Goal: Use online tool/utility: Utilize a website feature to perform a specific function

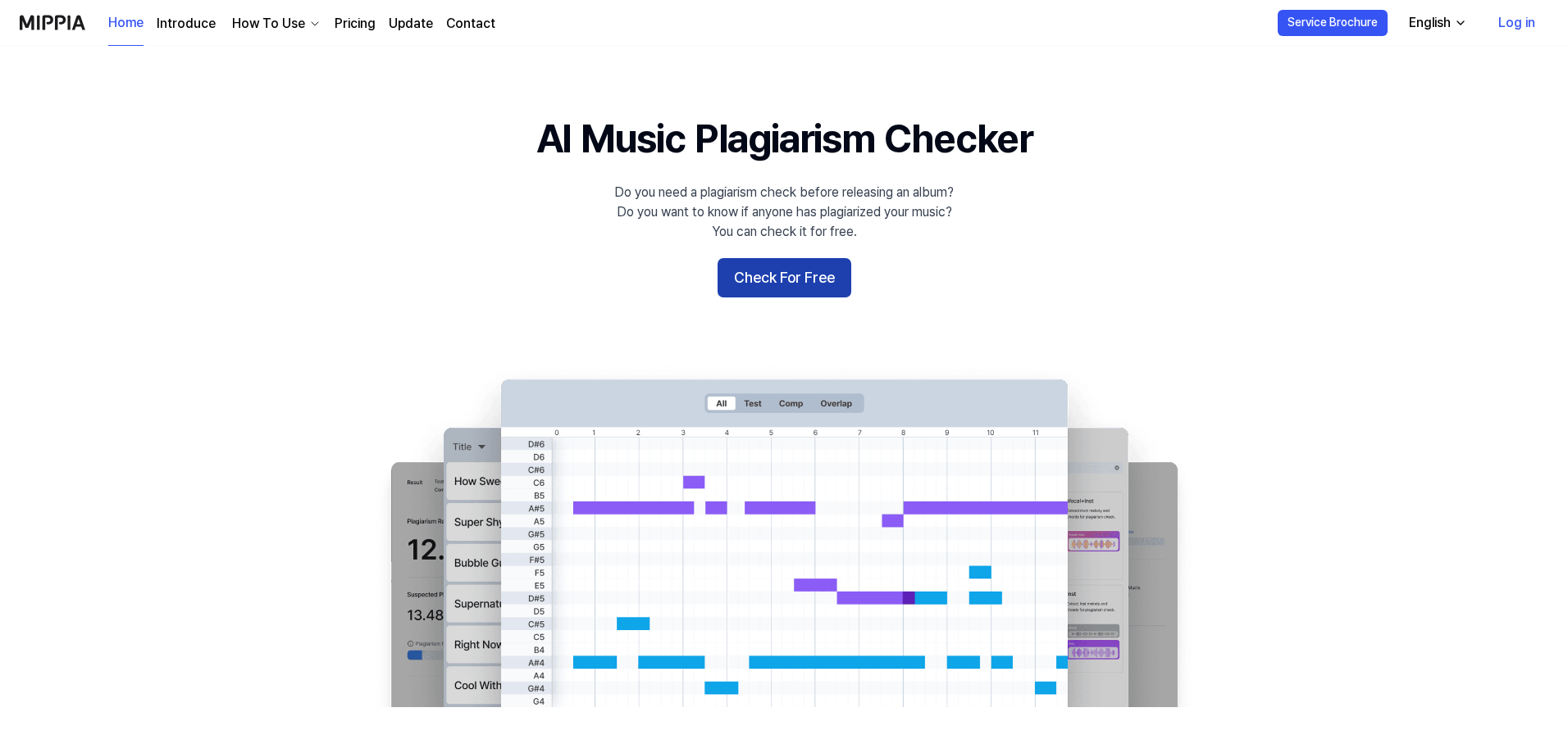
click at [793, 282] on button "Check For Free" at bounding box center [784, 277] width 133 height 39
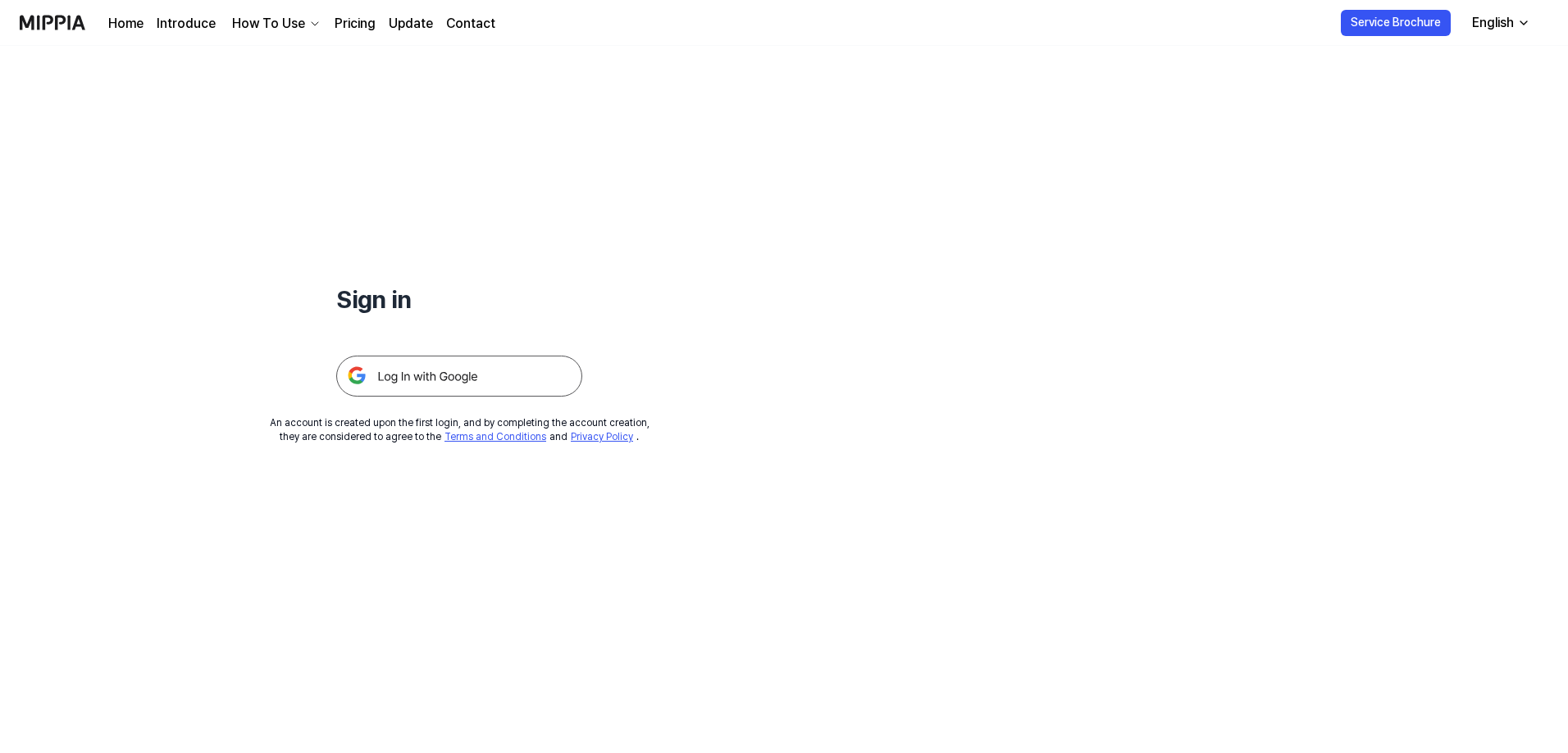
click at [456, 382] on img at bounding box center [458, 376] width 246 height 41
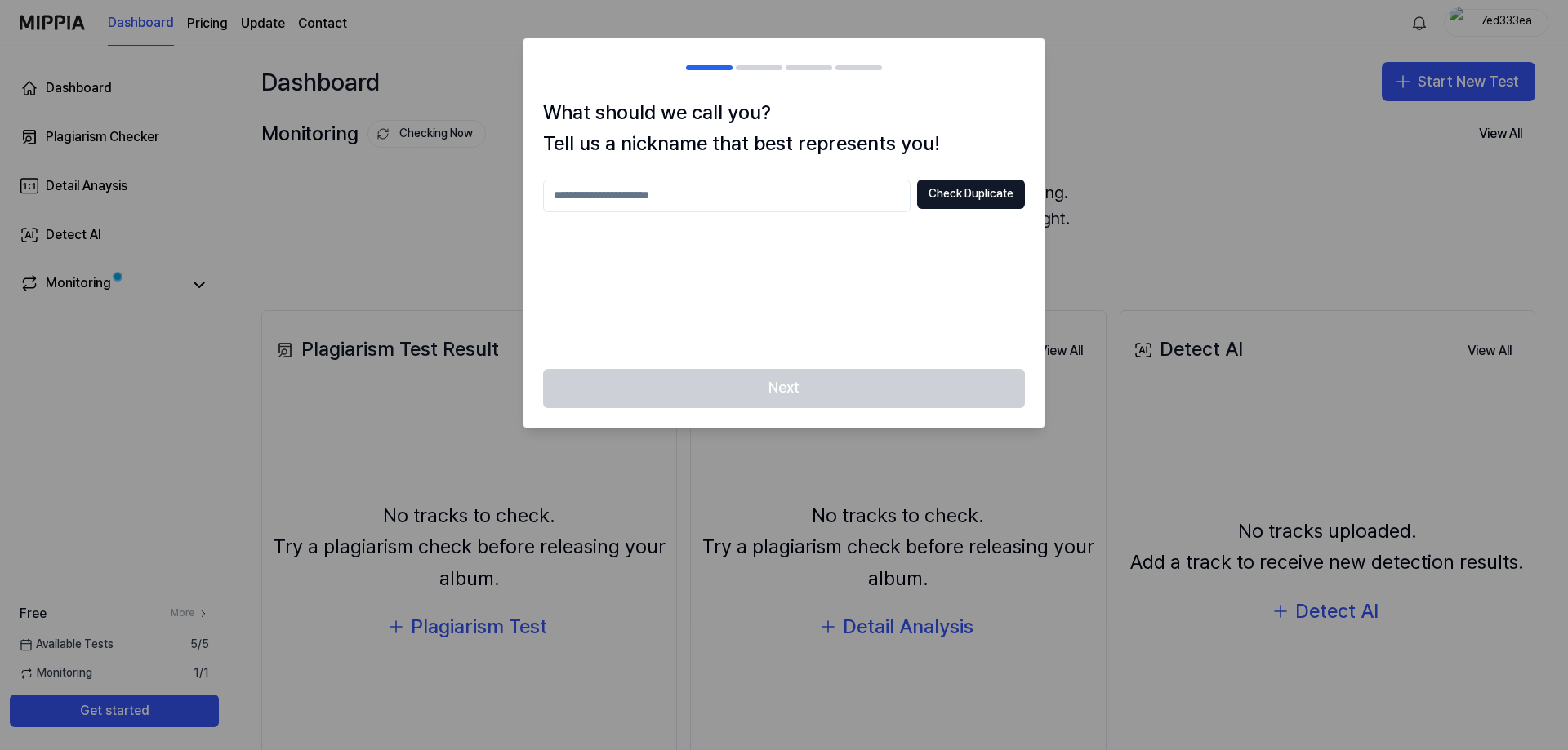
click at [790, 188] on input "text" at bounding box center [726, 196] width 367 height 33
type input "******"
click at [952, 196] on button "Check Duplicate" at bounding box center [970, 194] width 108 height 29
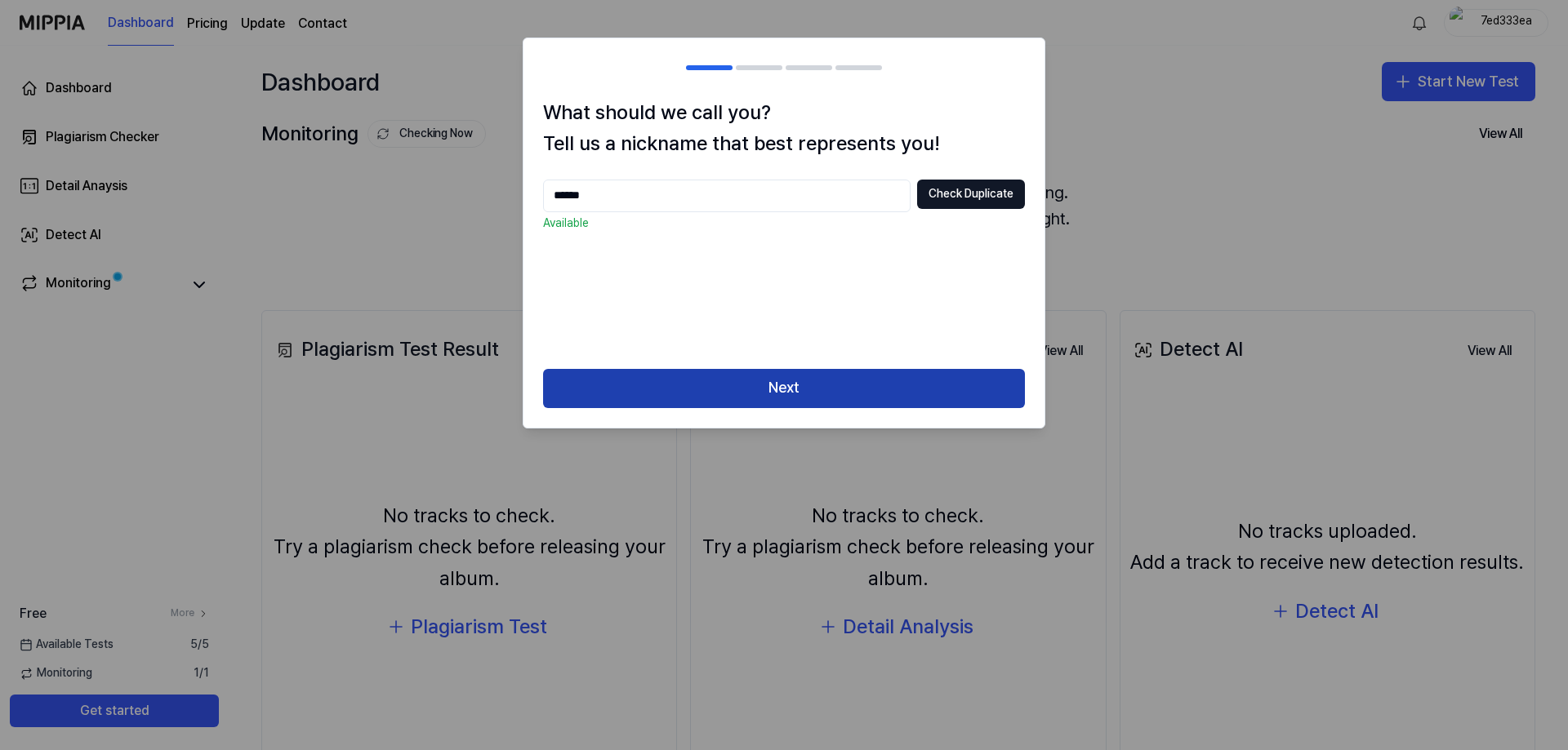
click at [849, 379] on button "Next" at bounding box center [783, 389] width 482 height 39
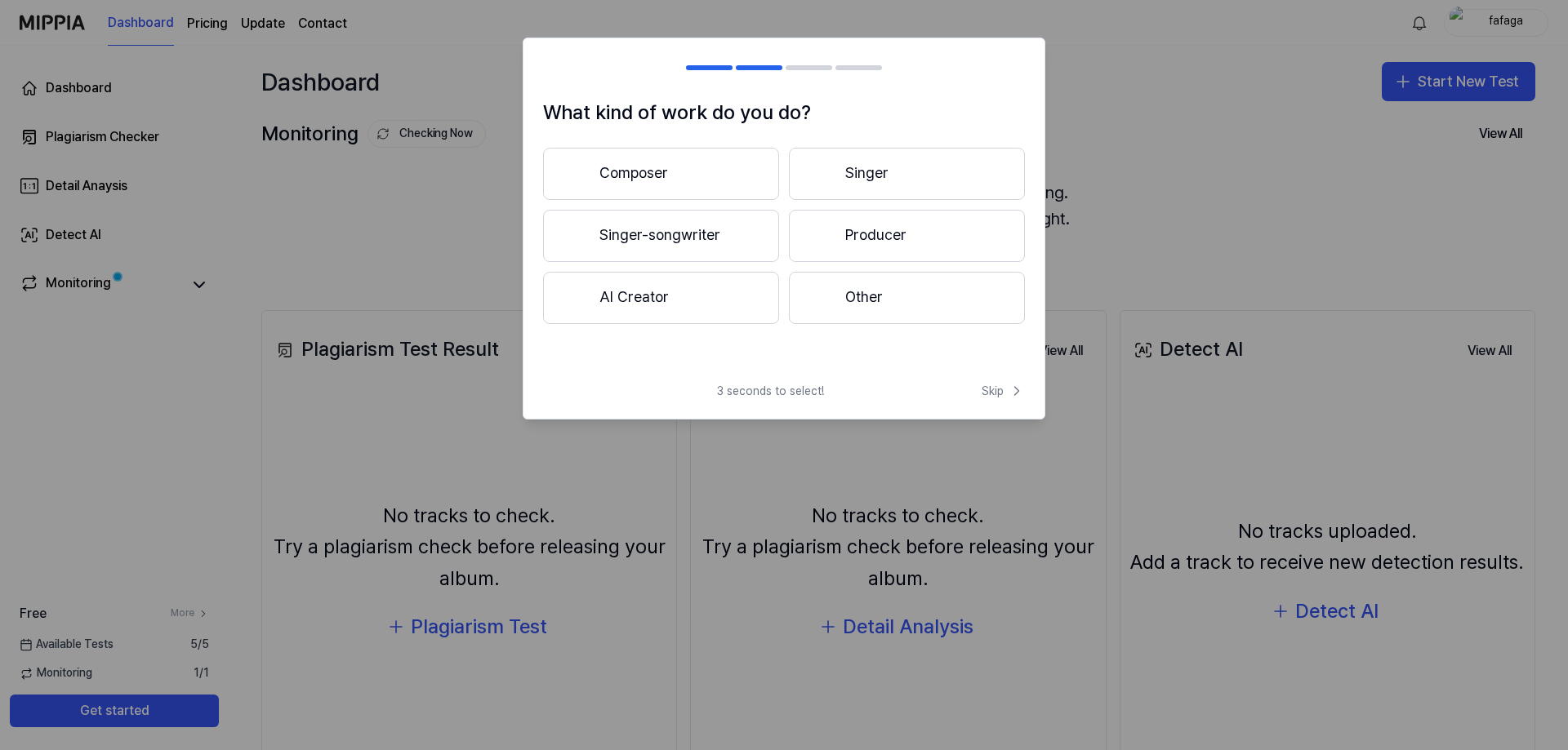
click at [700, 296] on button "AI Creator" at bounding box center [660, 298] width 235 height 52
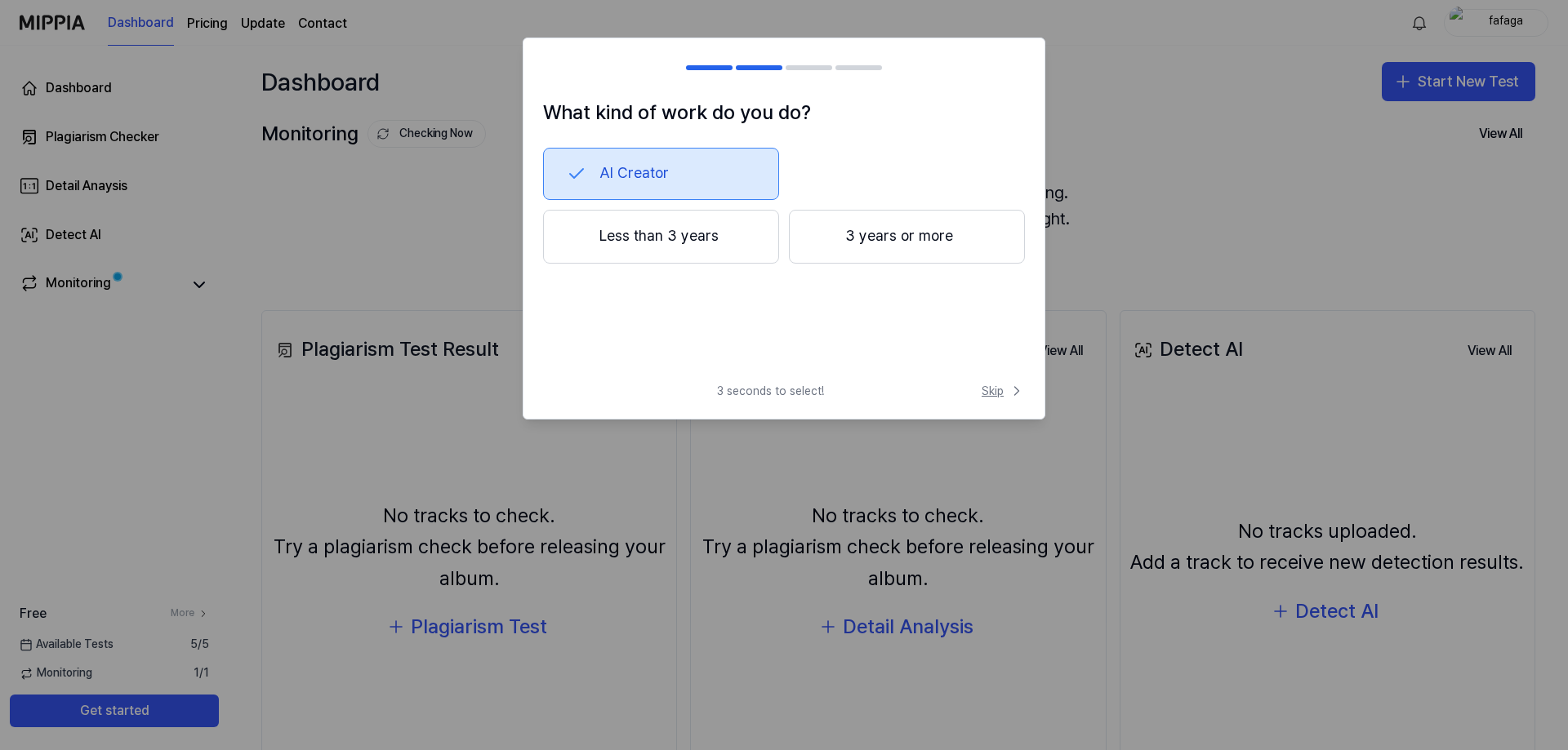
click at [994, 389] on span "Skip" at bounding box center [1003, 391] width 44 height 16
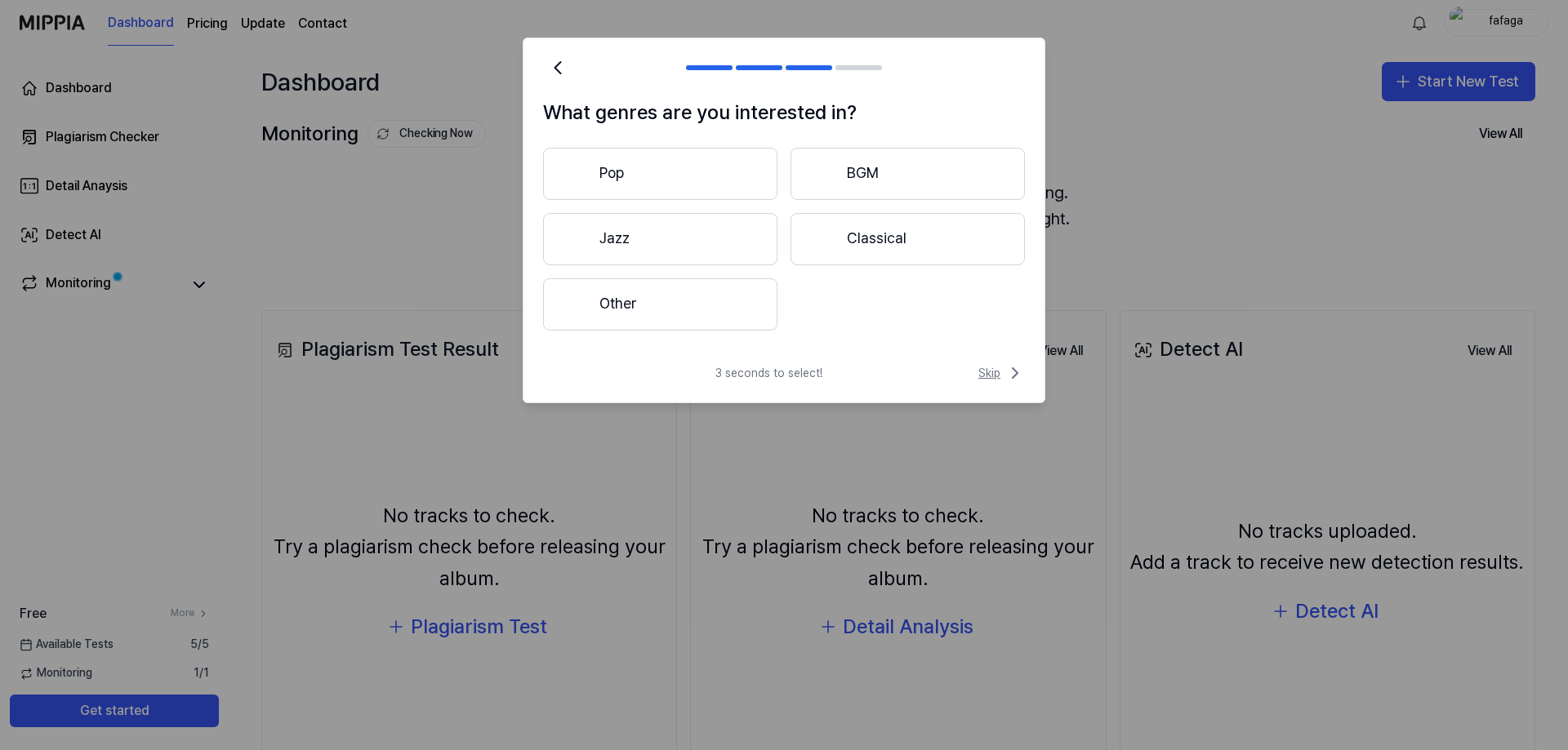
click at [995, 377] on span "Skip" at bounding box center [1001, 373] width 47 height 19
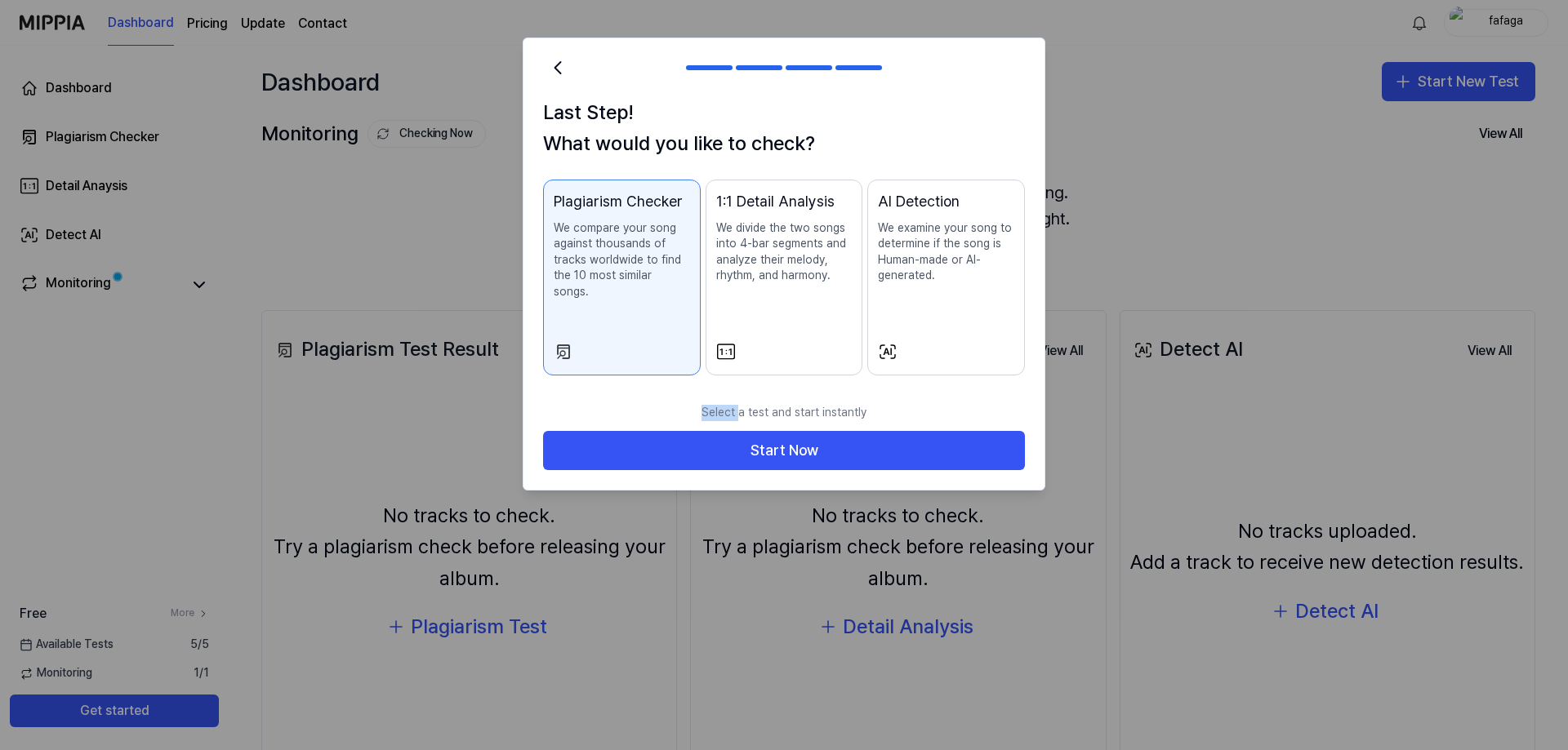
click at [995, 377] on div "Last Step! What would you like to check? Plagiarism Checker We compare your son…" at bounding box center [784, 246] width 521 height 298
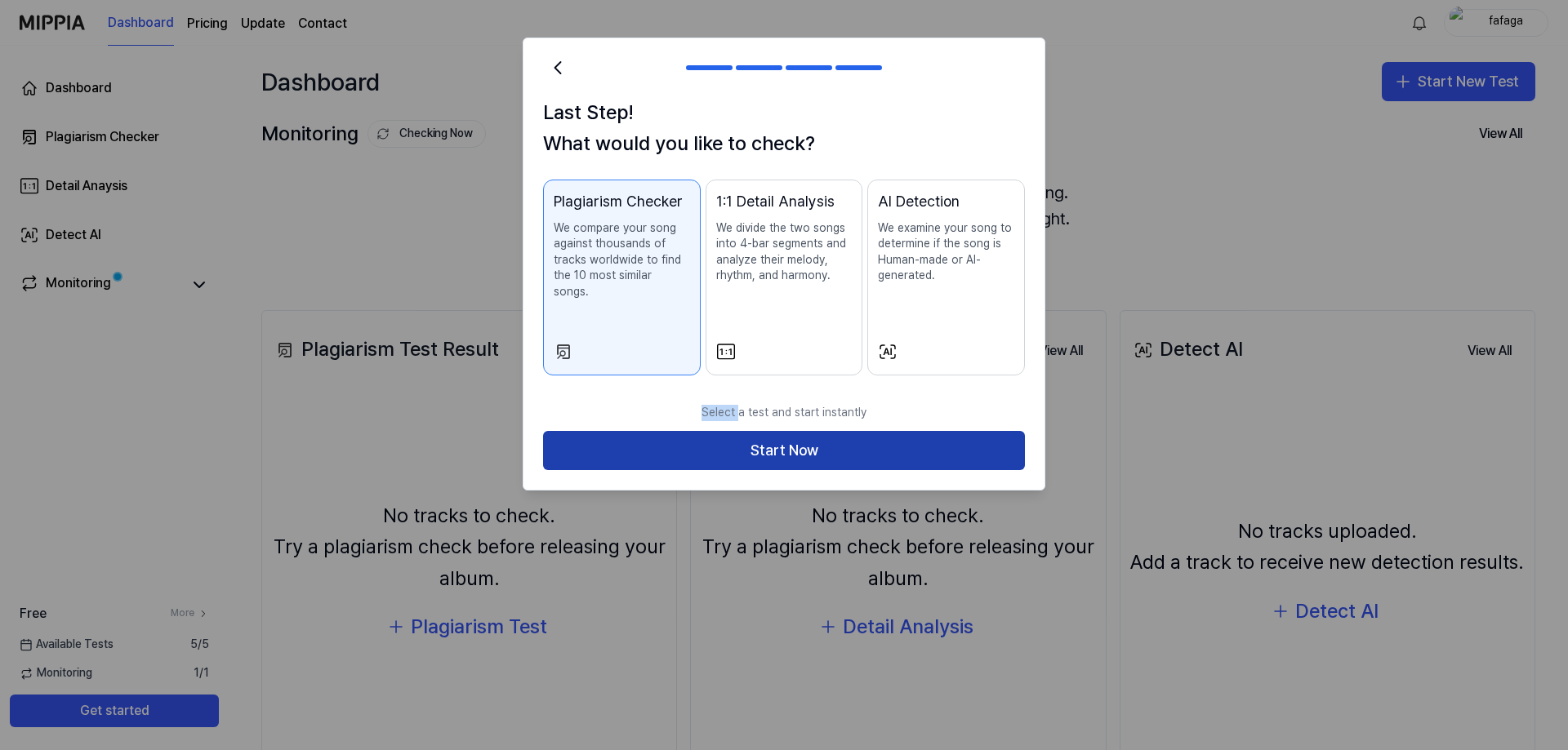
click at [825, 431] on button "Start Now" at bounding box center [783, 451] width 482 height 39
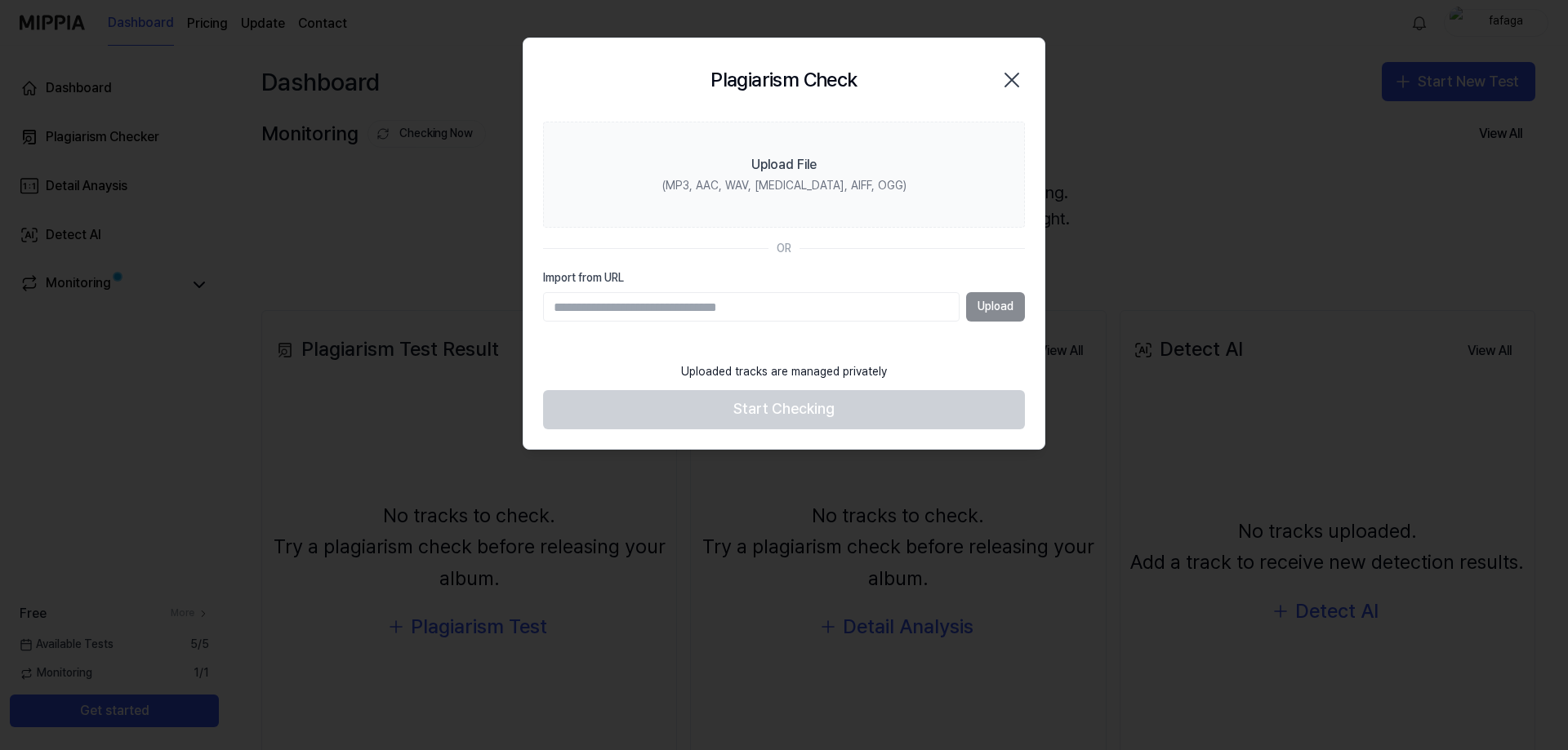
click at [718, 303] on input "Import from URL" at bounding box center [751, 307] width 417 height 29
paste input "**********"
type input "**********"
click at [997, 300] on button "Upload" at bounding box center [995, 307] width 59 height 29
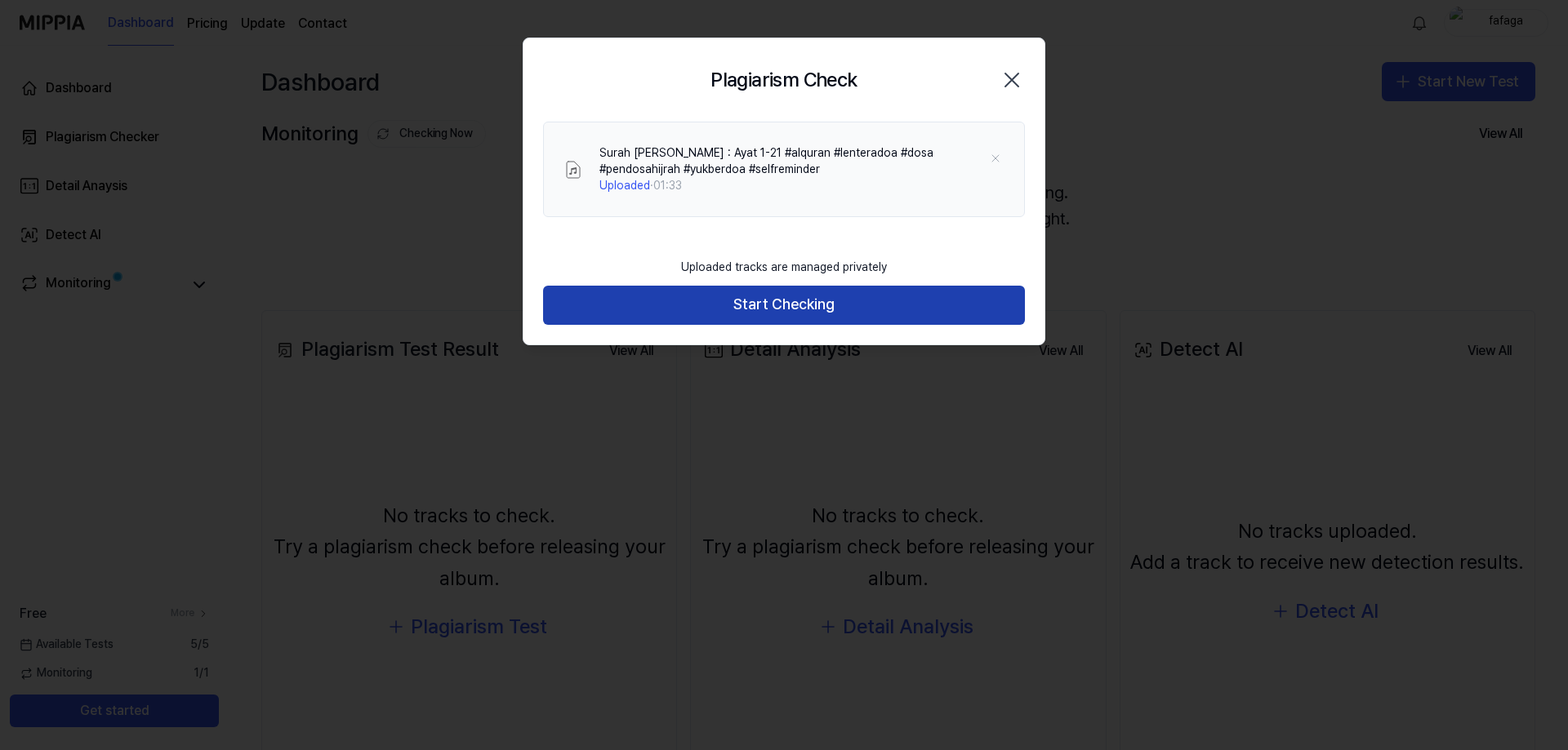
click at [914, 294] on button "Start Checking" at bounding box center [783, 305] width 482 height 39
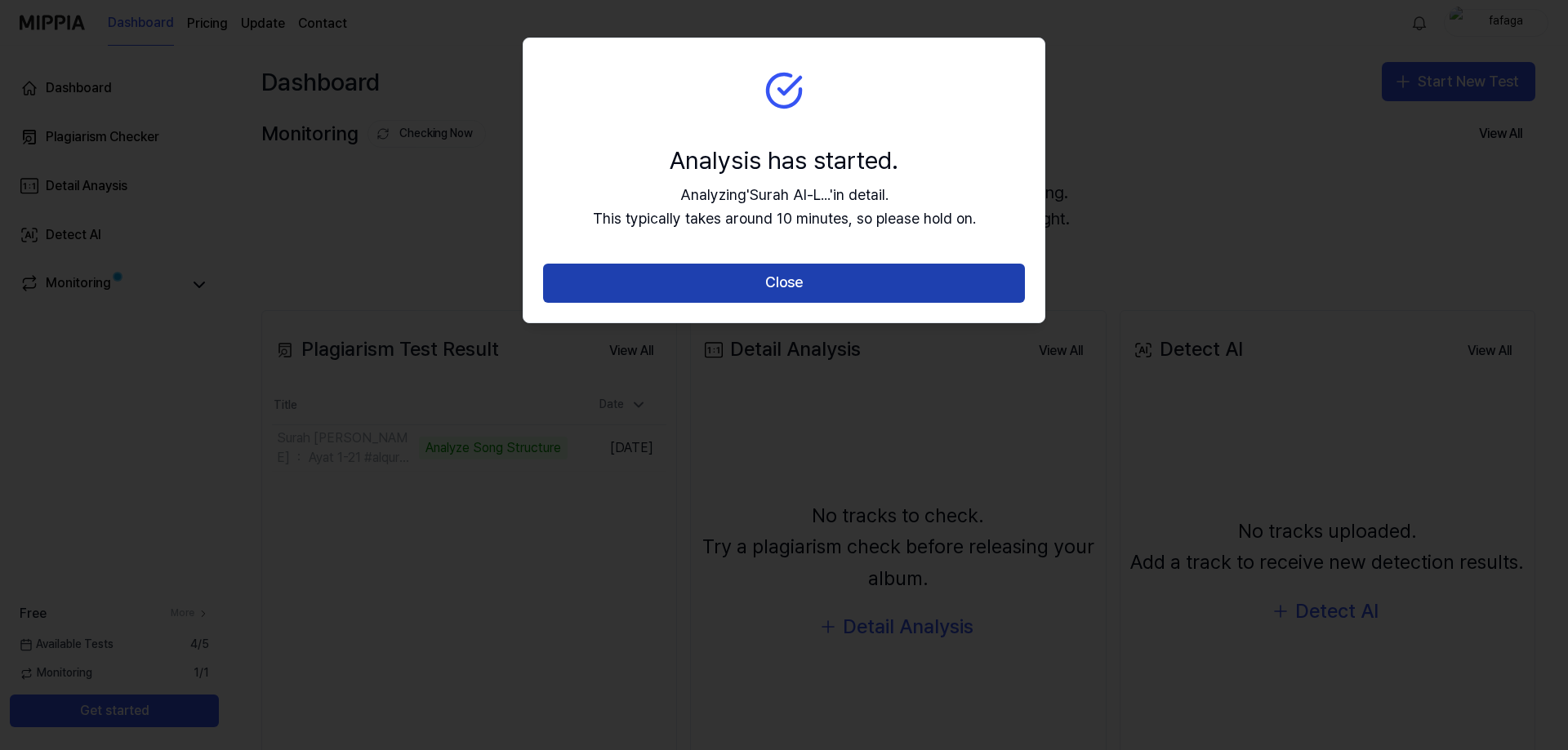
click at [618, 279] on button "Close" at bounding box center [783, 283] width 482 height 39
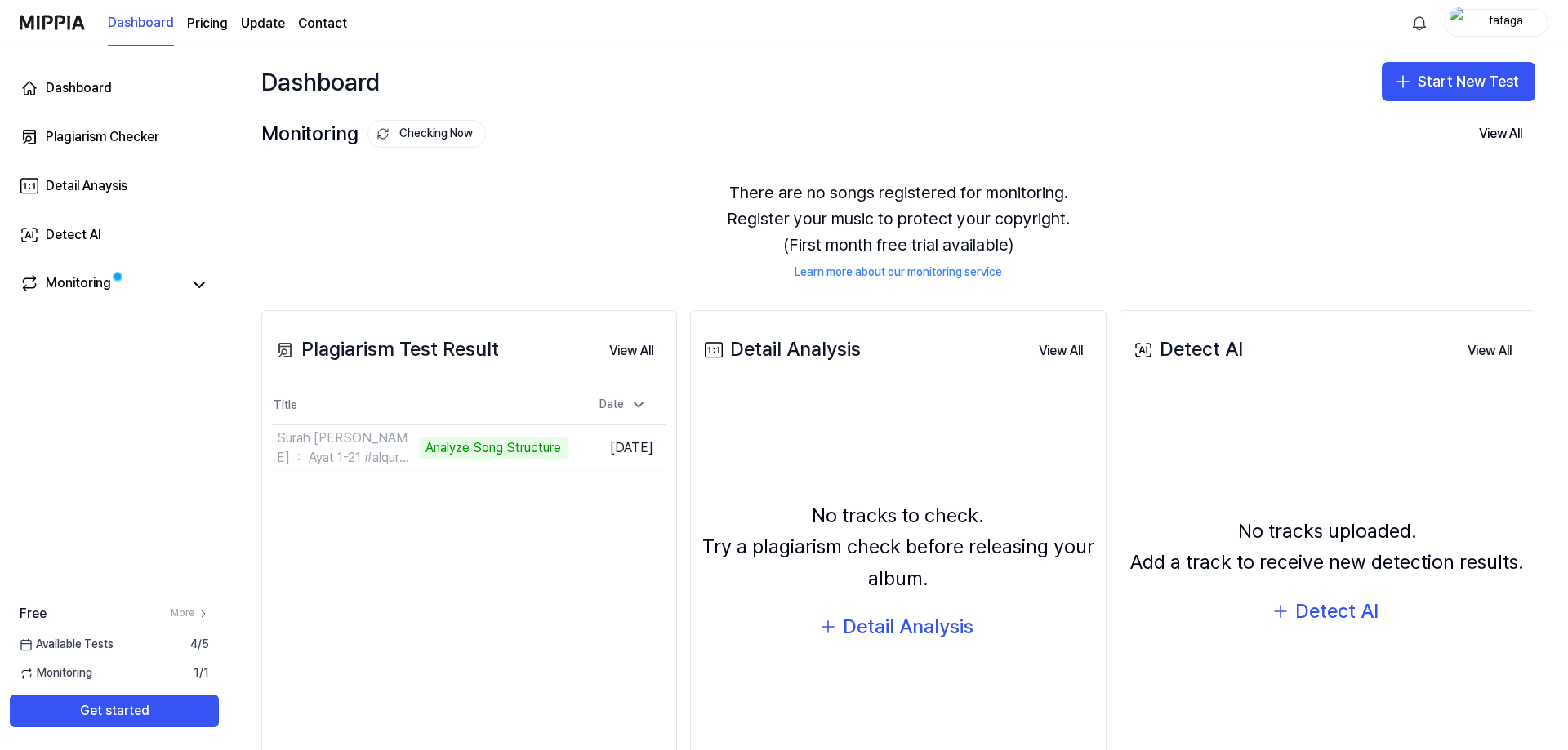
scroll to position [81, 0]
click at [613, 355] on button "View All" at bounding box center [631, 351] width 70 height 33
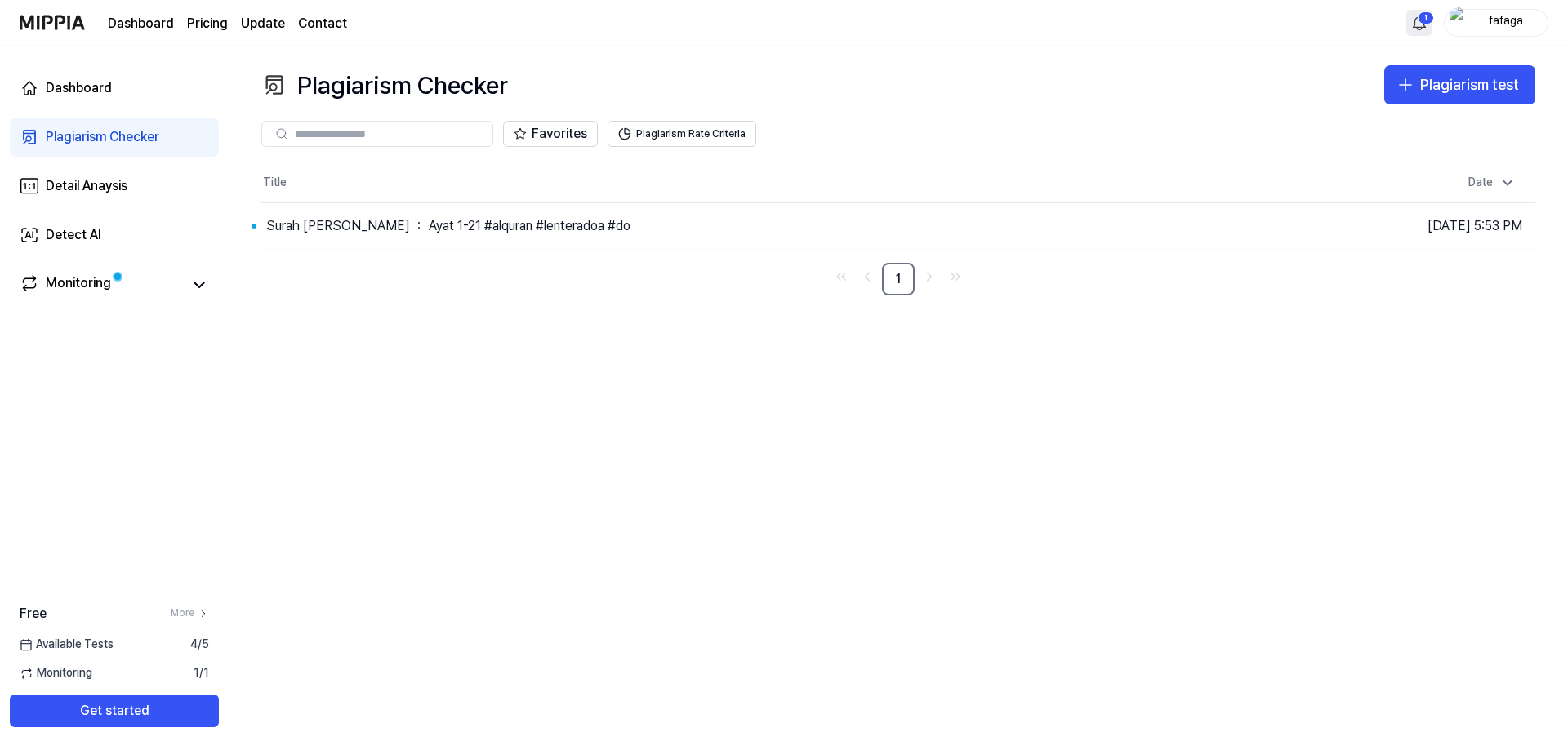
click at [1427, 16] on html "Dashboard Pricing Update Contact 1 fafaga Dashboard Plagiarism Checker Detail A…" at bounding box center [784, 375] width 1568 height 750
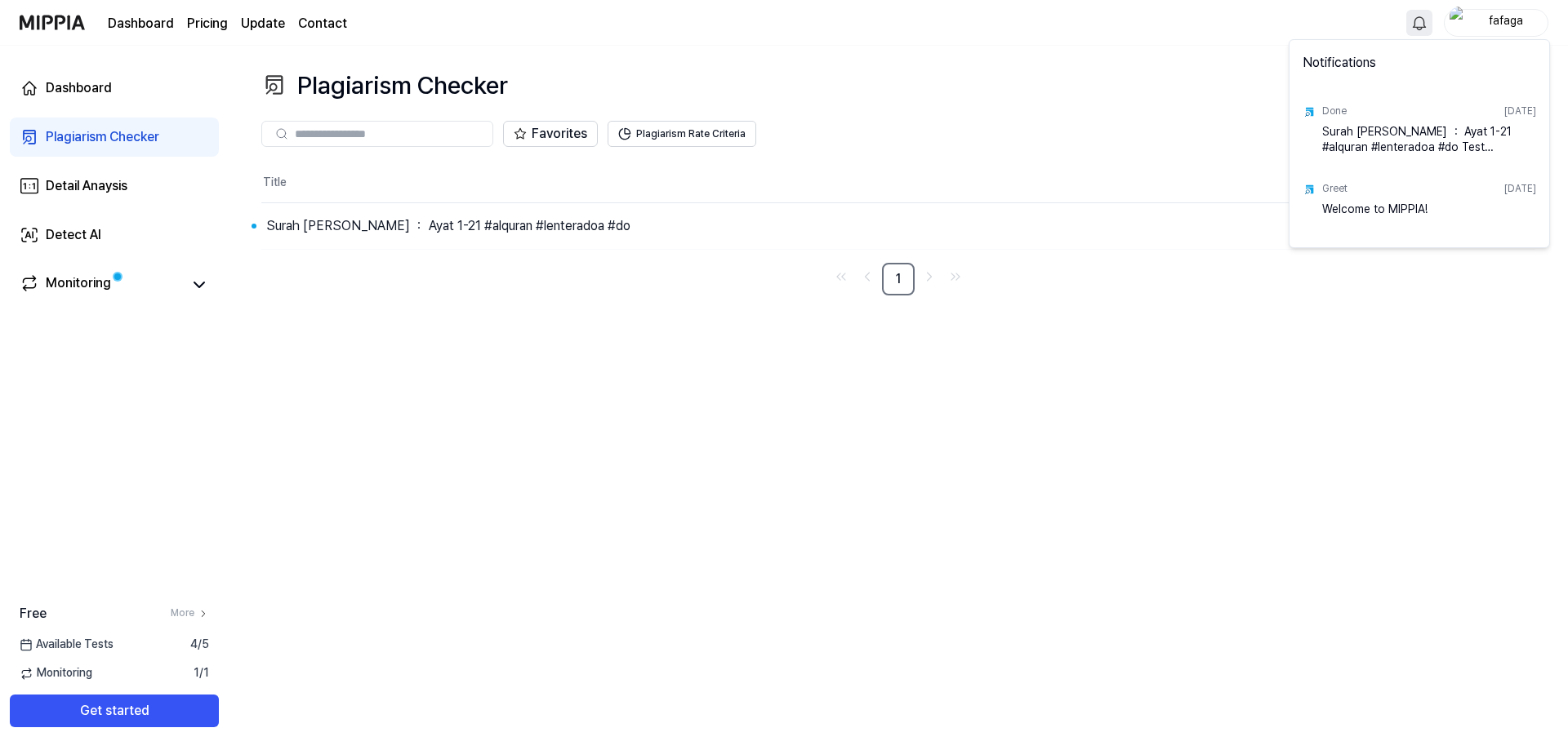
click at [1386, 145] on div "Surah [PERSON_NAME] ： Ayat 1-21 #alquran #lenteradoa #do Test Complete!" at bounding box center [1428, 141] width 214 height 33
click at [1385, 145] on div "Surah [PERSON_NAME] ： Ayat 1-21 #alquran #lenteradoa #do Test Complete!" at bounding box center [1428, 141] width 214 height 33
click at [418, 215] on html "Dashboard Pricing Update Contact fafaga Dashboard Plagiarism Checker Detail Ana…" at bounding box center [784, 375] width 1568 height 750
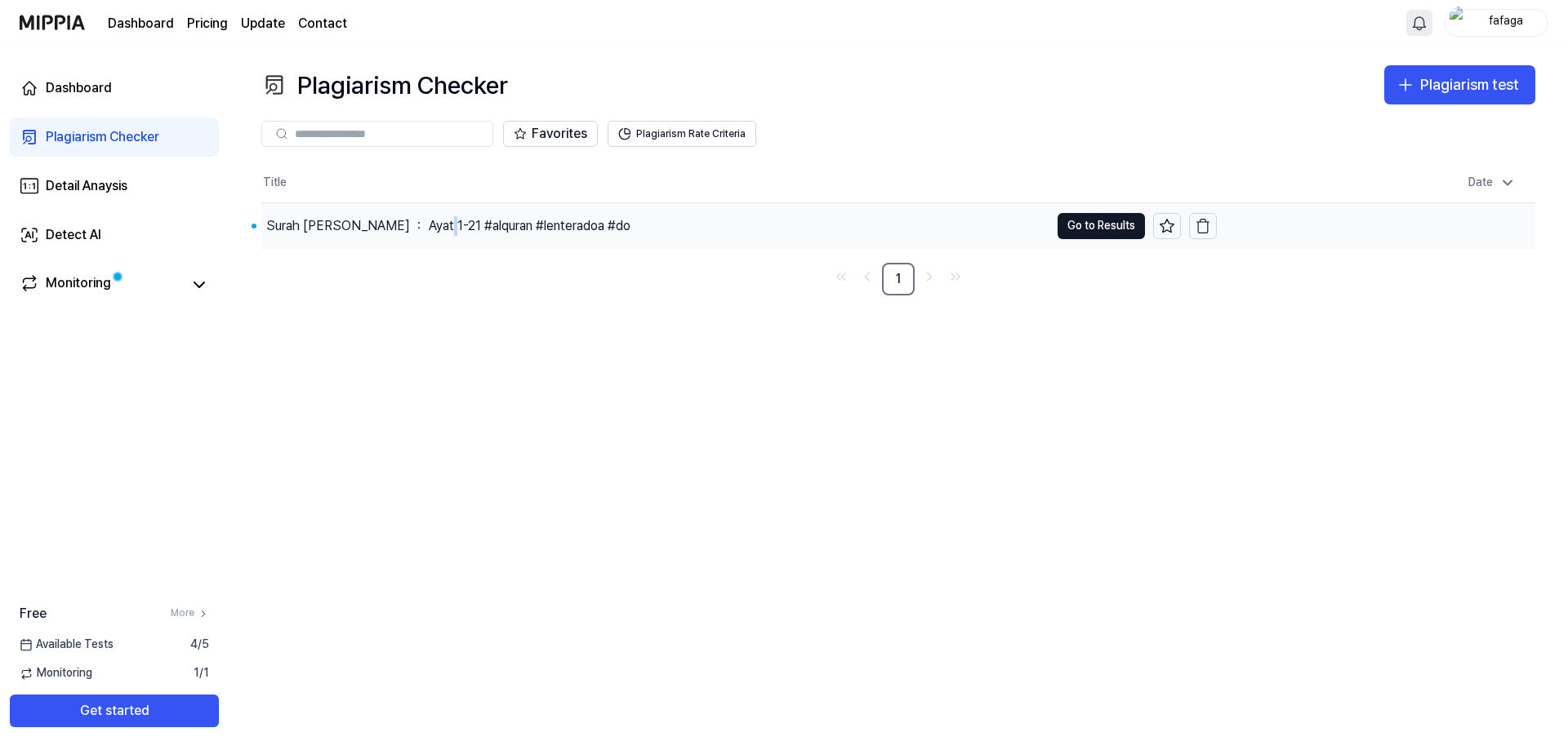
click at [418, 216] on div "Surah [PERSON_NAME] ： Ayat 1-21 #alquran #lenteradoa #do" at bounding box center [449, 226] width 364 height 19
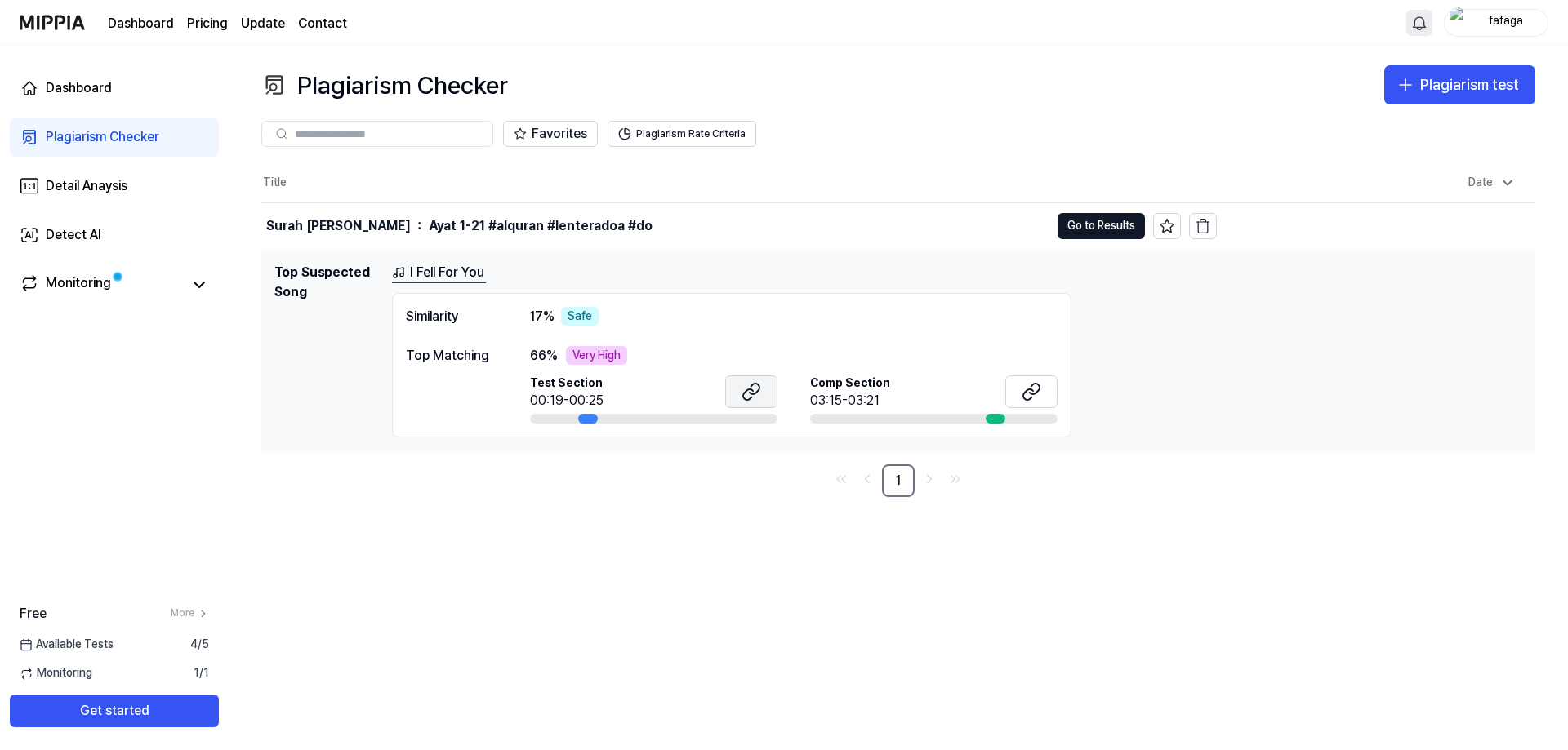
click at [760, 391] on icon at bounding box center [751, 391] width 19 height 19
click at [1027, 387] on icon at bounding box center [1031, 391] width 19 height 19
